Goal: Information Seeking & Learning: Learn about a topic

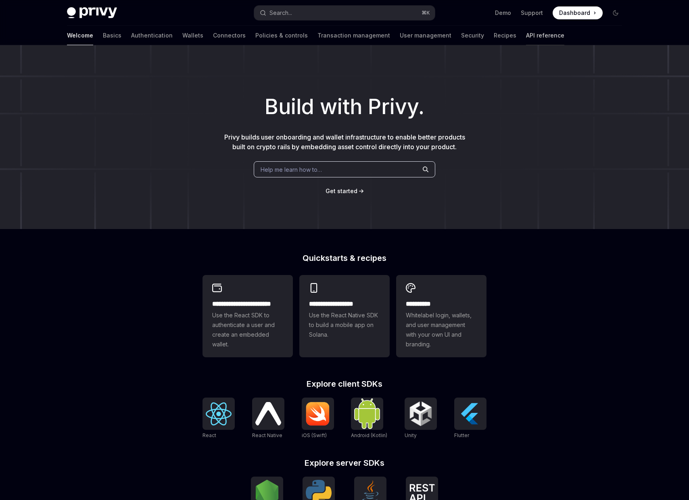
click at [526, 33] on link "API reference" at bounding box center [545, 35] width 38 height 19
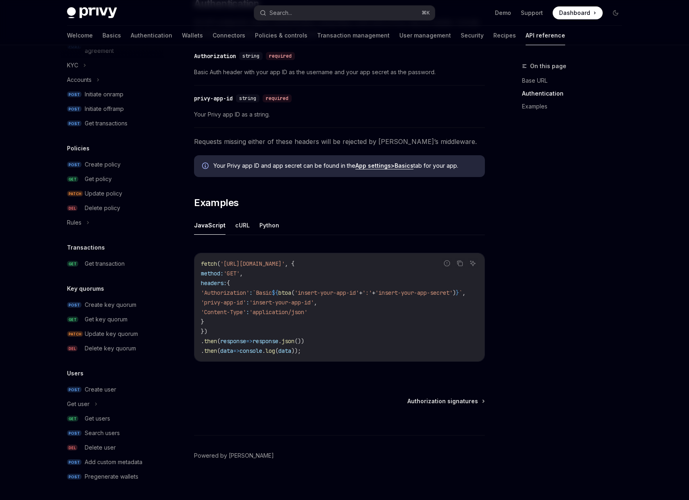
scroll to position [367, 0]
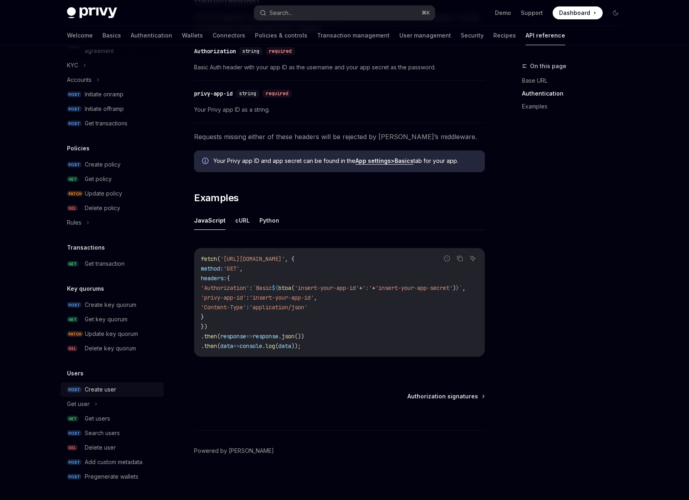
click at [104, 387] on div "Create user" at bounding box center [100, 390] width 31 height 10
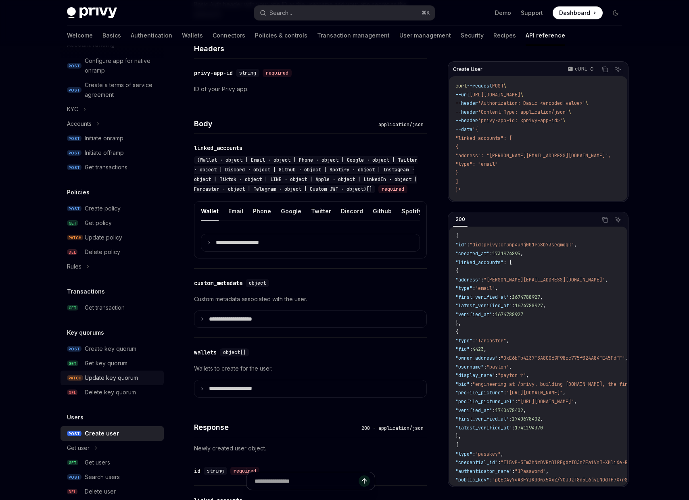
scroll to position [278, 0]
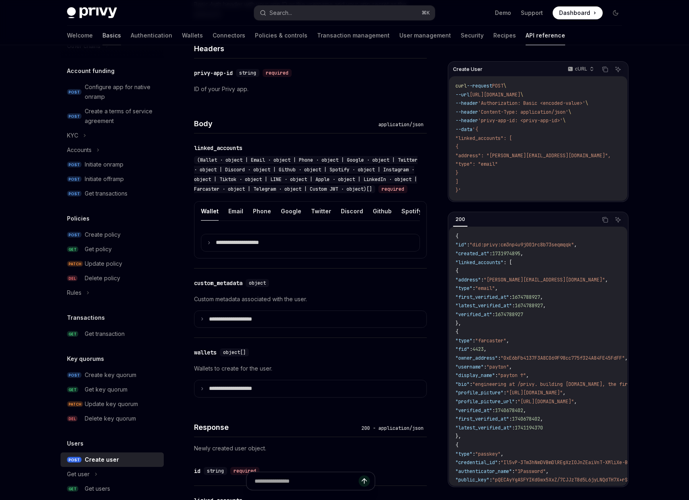
click at [102, 36] on link "Basics" at bounding box center [111, 35] width 19 height 19
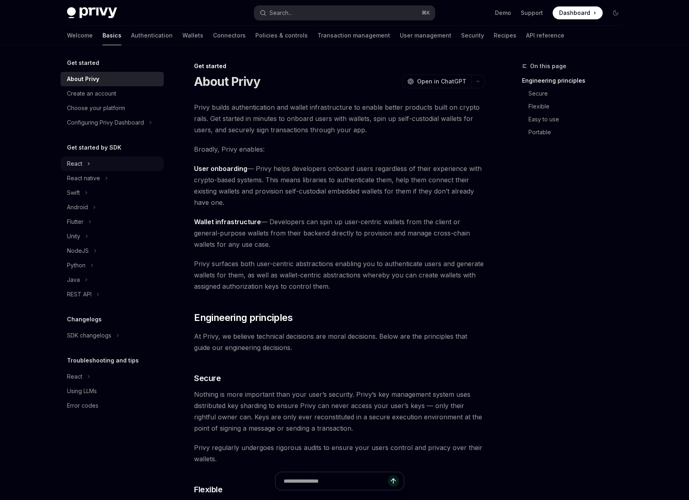
click at [95, 162] on div "React" at bounding box center [112, 164] width 103 height 15
type textarea "*"
